Goal: Task Accomplishment & Management: Use online tool/utility

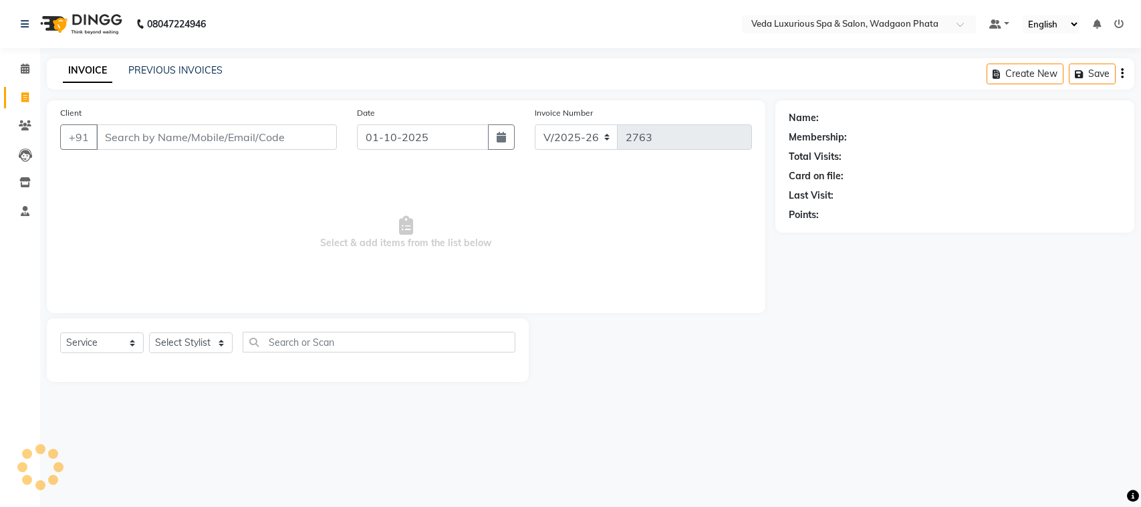
select select "4666"
select select "service"
click at [30, 117] on link "Clients" at bounding box center [20, 126] width 32 height 22
click at [9, 122] on link "Clients" at bounding box center [20, 126] width 32 height 22
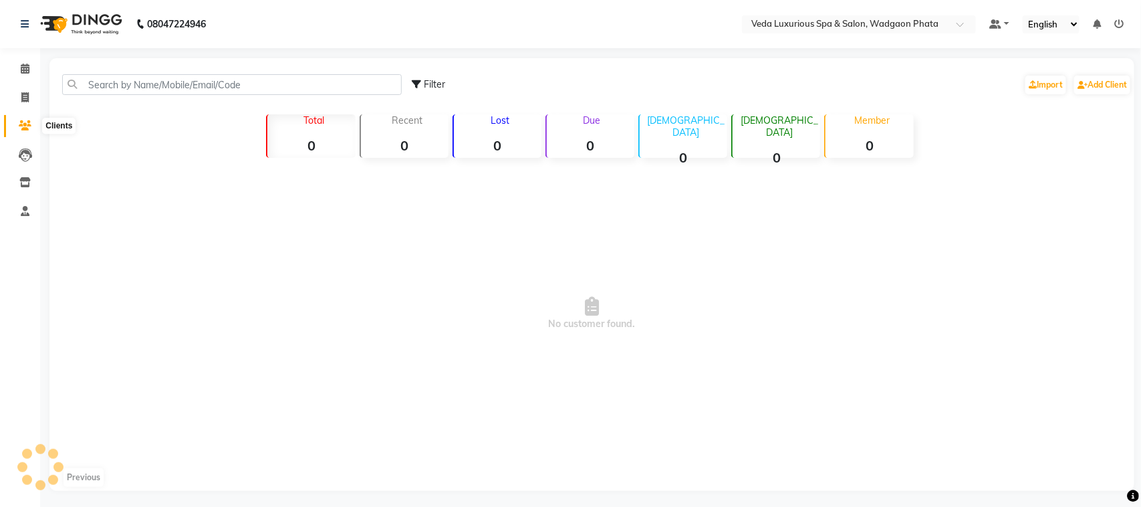
click at [31, 125] on icon at bounding box center [25, 125] width 13 height 10
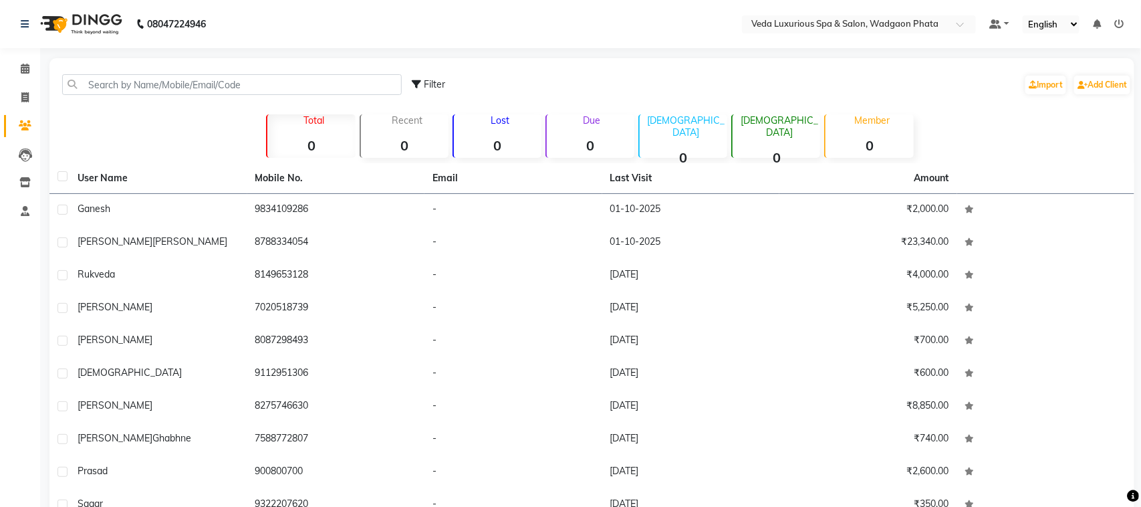
click at [23, 129] on icon at bounding box center [25, 125] width 13 height 10
click at [25, 130] on icon at bounding box center [25, 125] width 13 height 10
click at [171, 66] on div "Filter Import Add Client" at bounding box center [585, 85] width 1067 height 42
click at [25, 94] on icon at bounding box center [24, 97] width 7 height 10
select select "service"
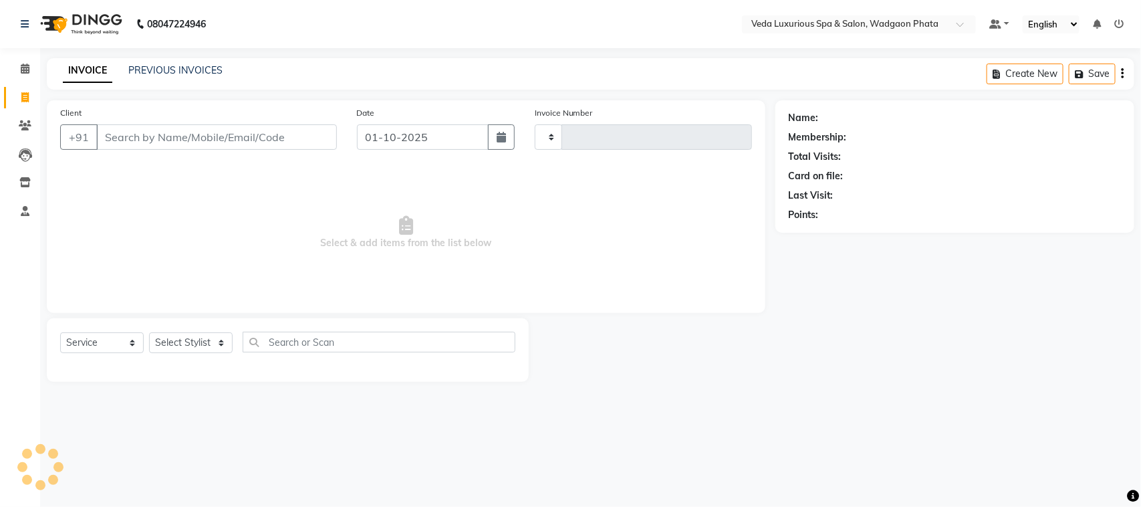
click at [25, 94] on icon at bounding box center [24, 97] width 7 height 10
select select "service"
select select "4666"
type input "2763"
click at [189, 132] on input "Client" at bounding box center [216, 136] width 241 height 25
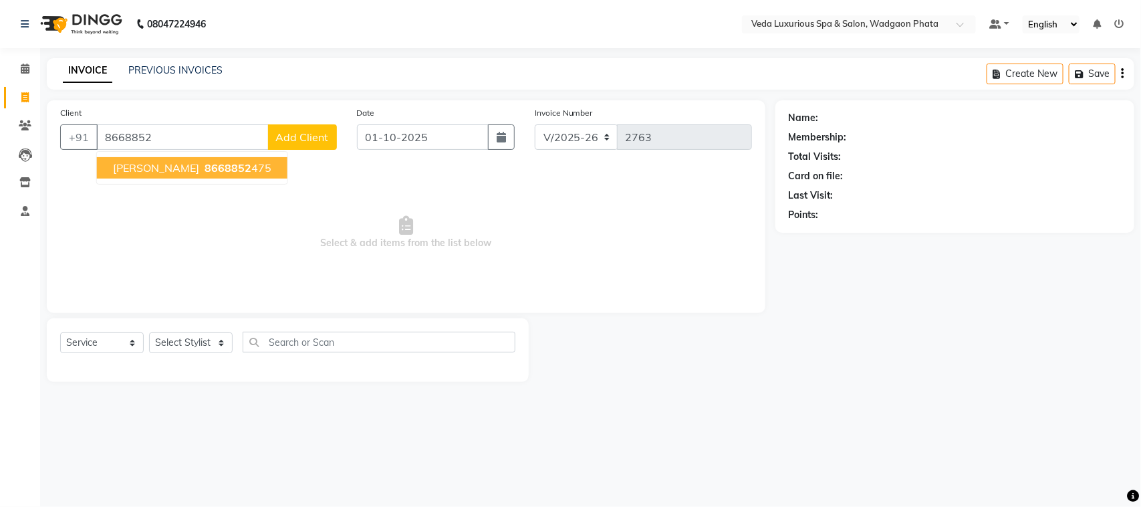
click at [225, 168] on span "8668852" at bounding box center [228, 167] width 47 height 13
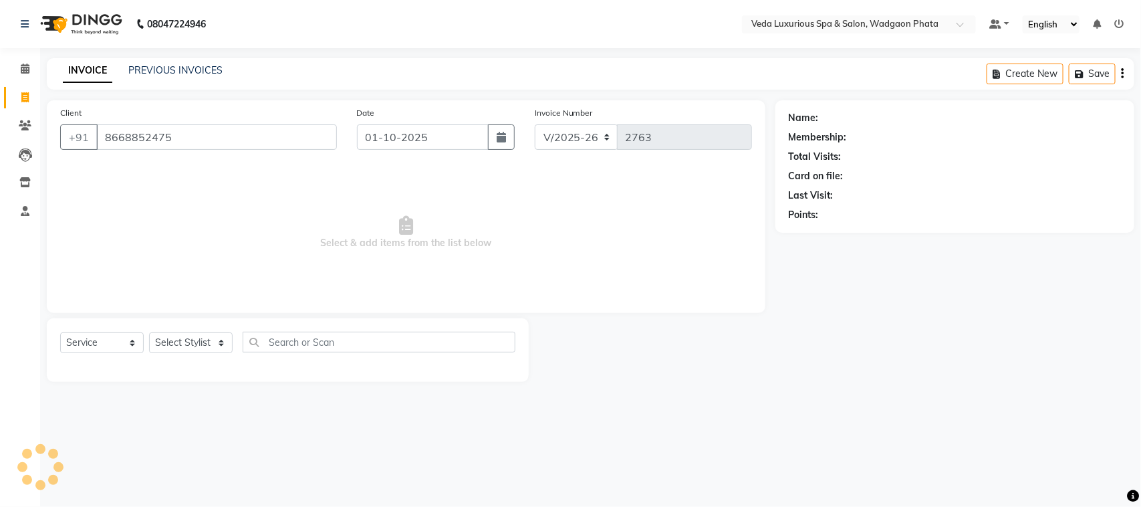
type input "8668852475"
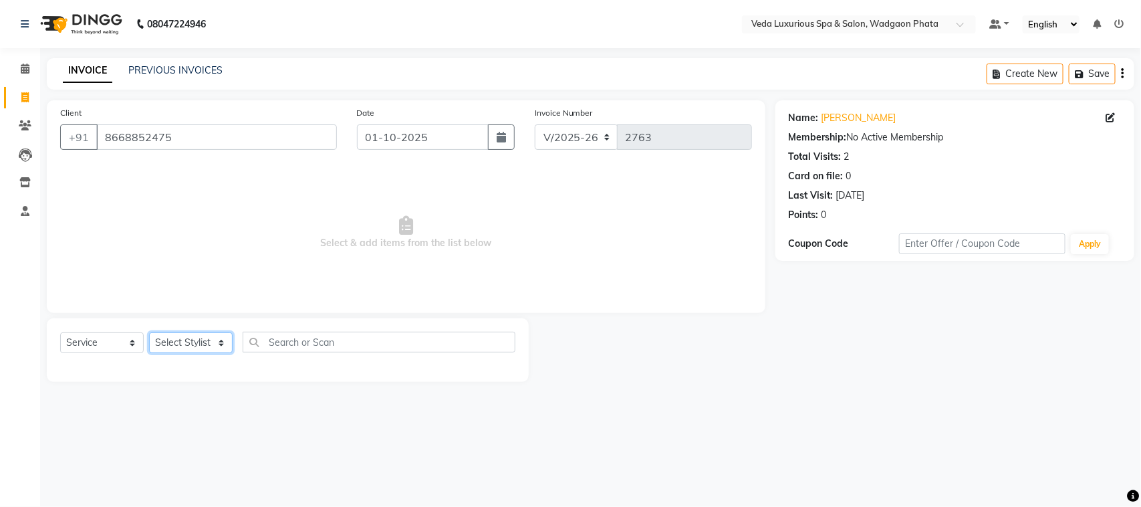
click at [192, 348] on select "Select Stylist [PERSON_NAME] GOLU [PERSON_NAME] [PERSON_NAME] [PERSON_NAME] [PE…" at bounding box center [191, 342] width 84 height 21
select select "70836"
click at [149, 332] on select "Select Stylist [PERSON_NAME] GOLU [PERSON_NAME] [PERSON_NAME] [PERSON_NAME] [PE…" at bounding box center [191, 342] width 84 height 21
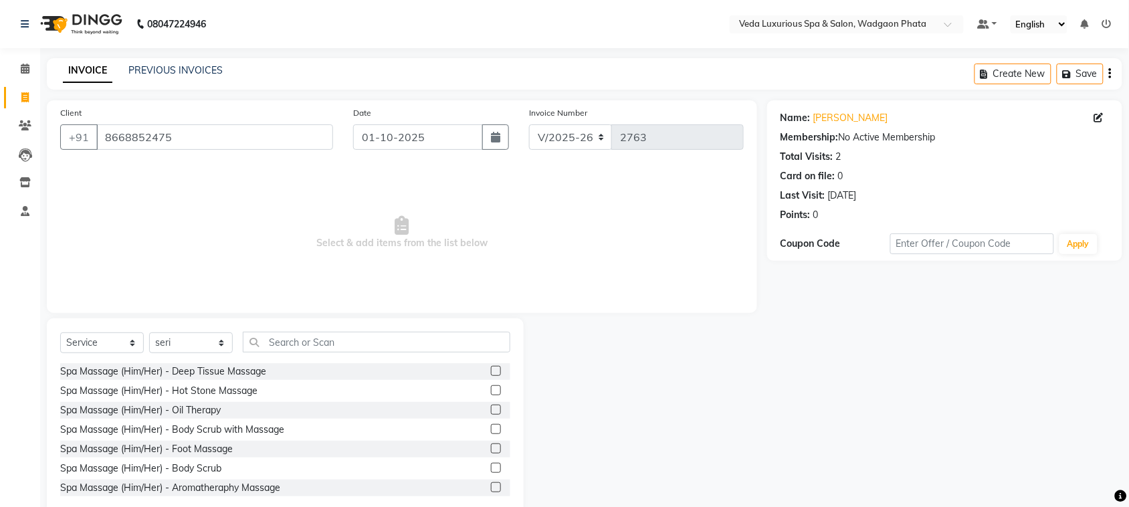
click at [491, 369] on label at bounding box center [496, 371] width 10 height 10
click at [491, 369] on input "checkbox" at bounding box center [495, 371] width 9 height 9
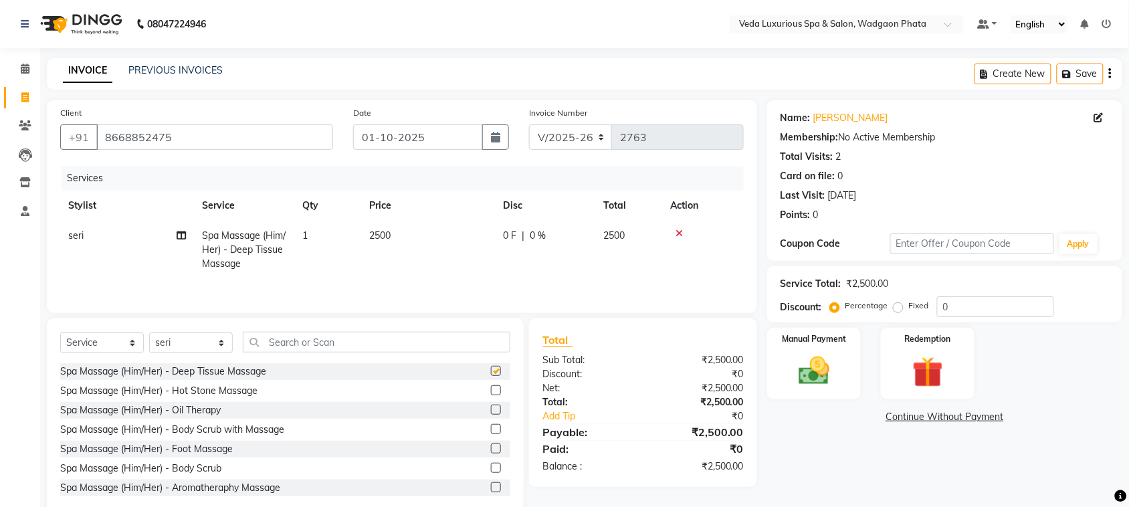
checkbox input "false"
click at [527, 238] on div "0 F | 0 %" at bounding box center [545, 236] width 84 height 14
select select "70836"
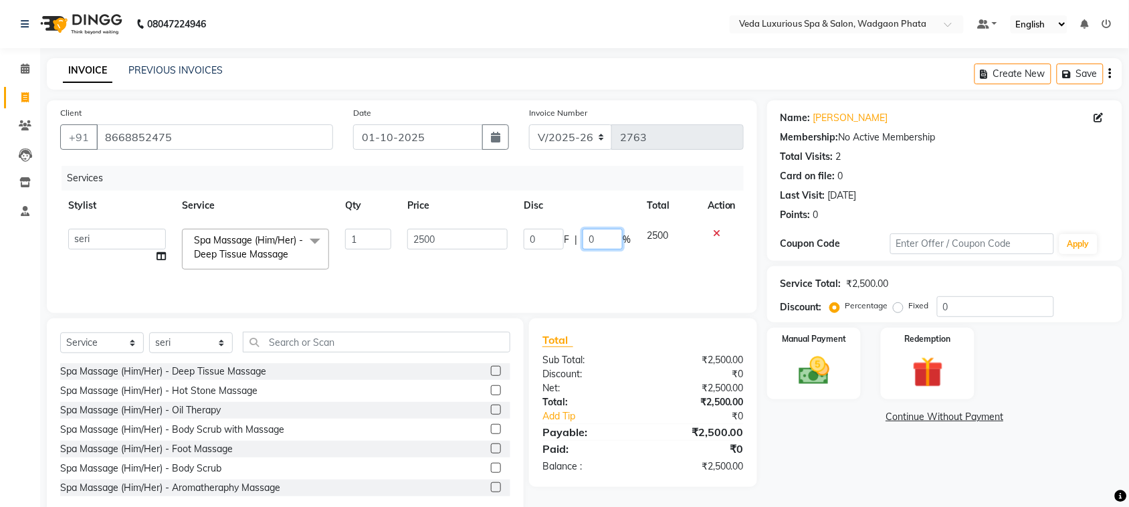
click at [602, 239] on input "0" at bounding box center [602, 239] width 40 height 21
type input "20"
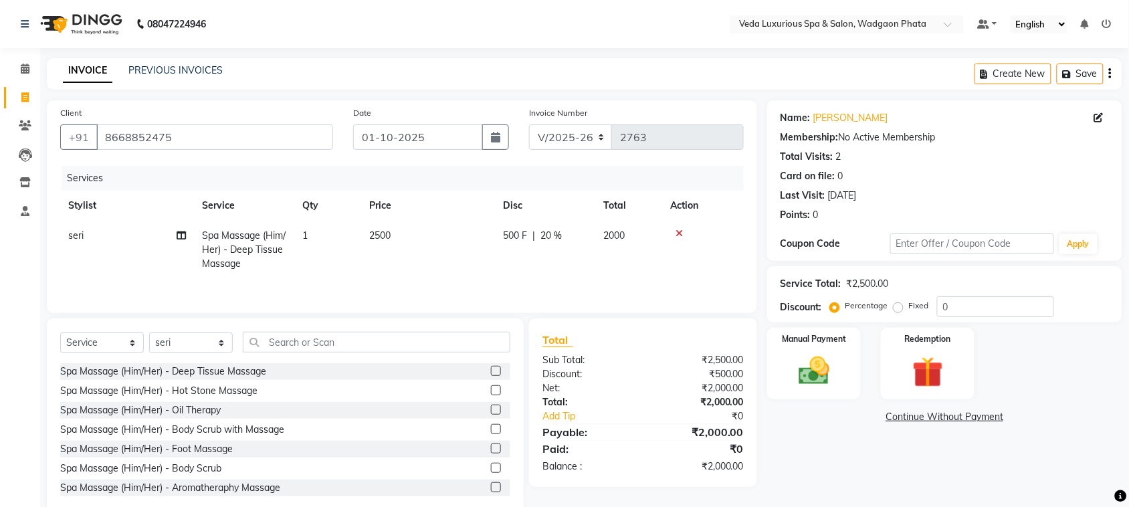
click at [620, 265] on tr "seri Spa Massage (Him/Her) - Deep Tissue Massage 1 2500 500 F | 20 % 2000" at bounding box center [401, 250] width 683 height 58
click at [794, 373] on img at bounding box center [814, 370] width 52 height 37
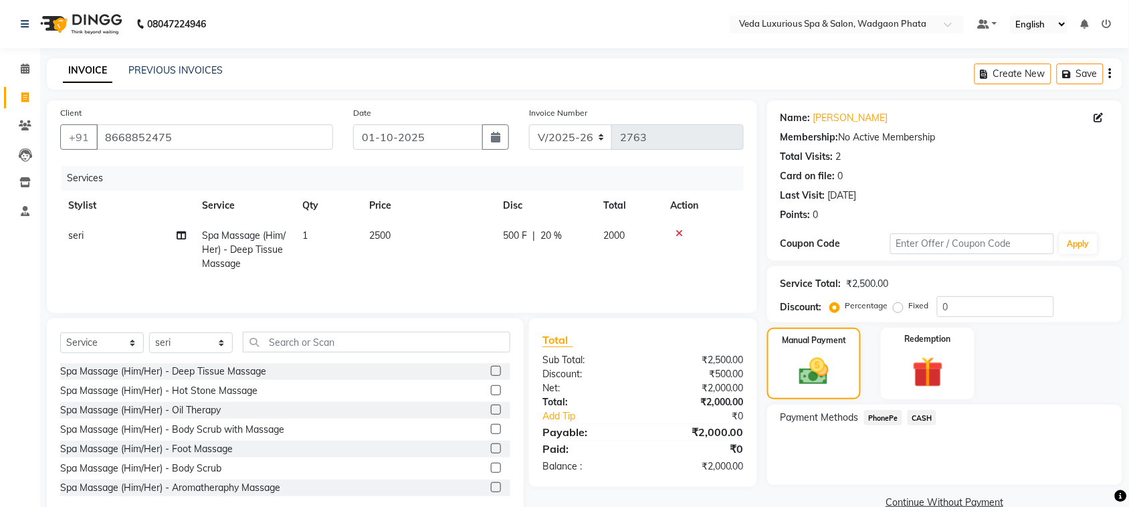
click at [891, 415] on span "PhonePe" at bounding box center [883, 417] width 38 height 15
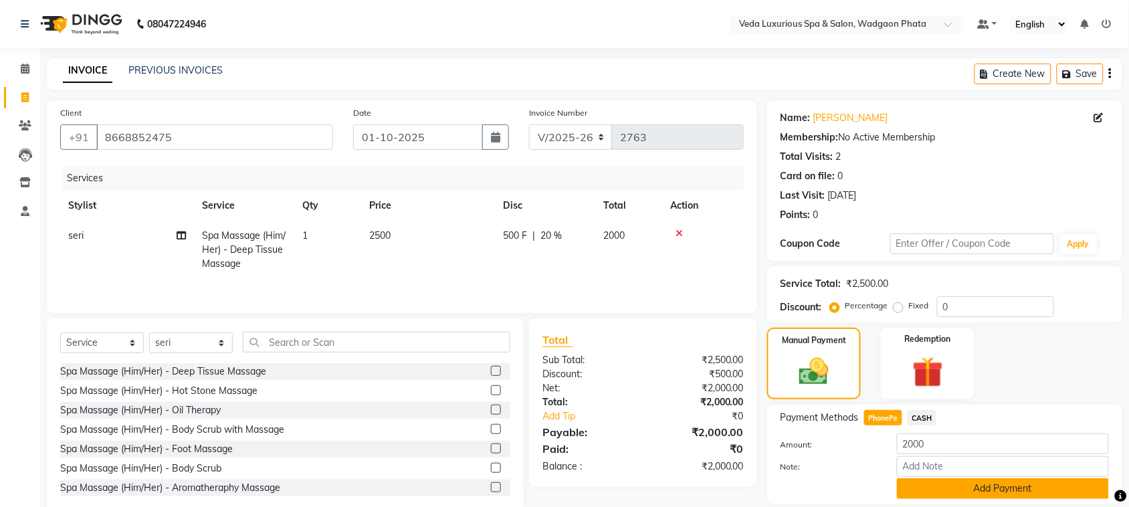
click at [957, 486] on button "Add Payment" at bounding box center [1003, 488] width 212 height 21
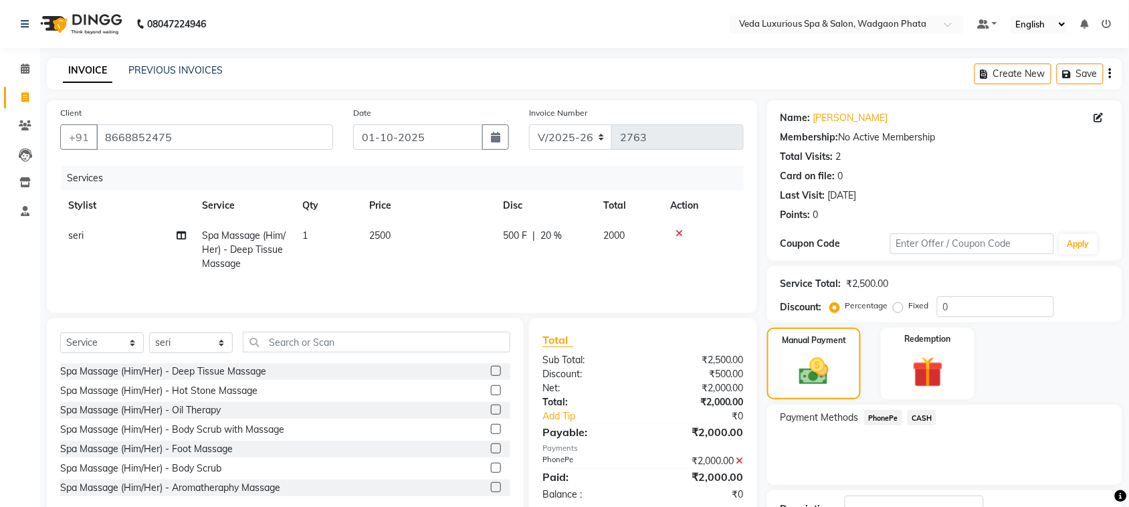
scroll to position [101, 0]
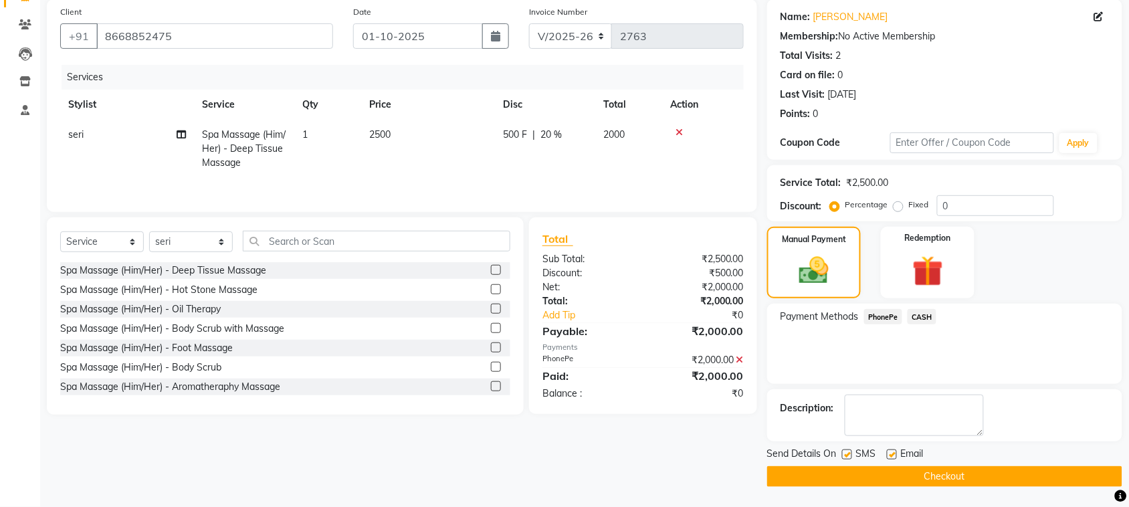
click at [1045, 480] on button "Checkout" at bounding box center [944, 476] width 355 height 21
